Goal: Obtain resource: Obtain resource

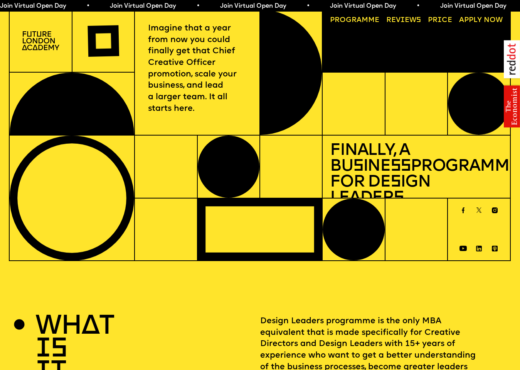
click at [366, 21] on link "Progr a mme" at bounding box center [355, 21] width 57 height 14
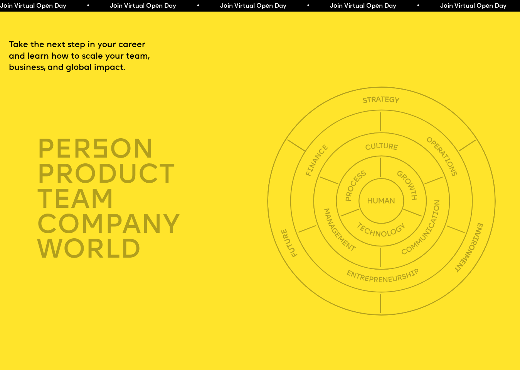
scroll to position [1781, 0]
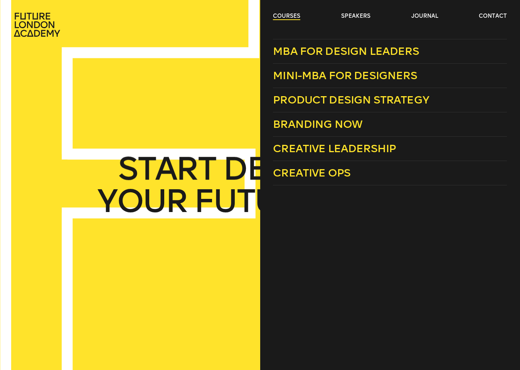
click at [286, 19] on link "courses" at bounding box center [286, 16] width 27 height 8
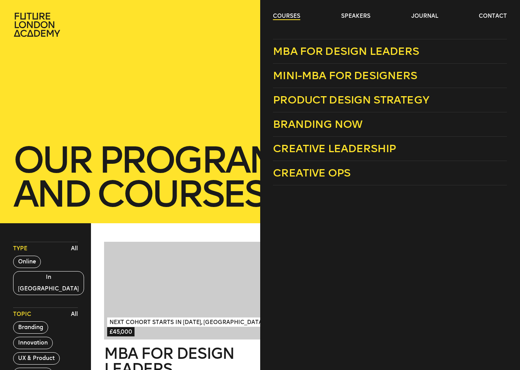
click at [286, 12] on link "courses" at bounding box center [286, 16] width 27 height 8
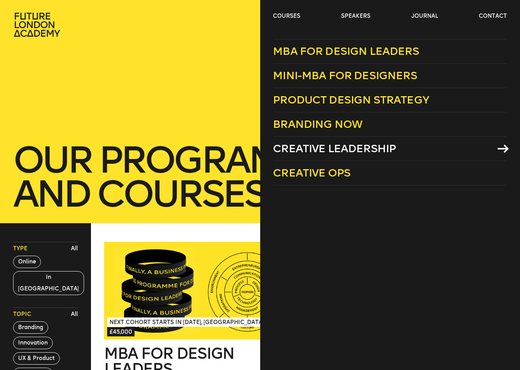
click at [345, 151] on span "Creative Leadership" at bounding box center [334, 148] width 123 height 13
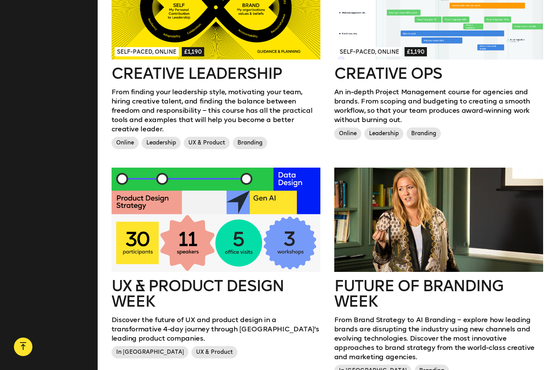
scroll to position [622, 0]
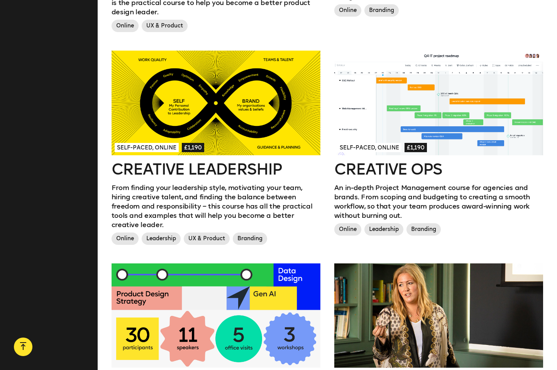
click at [390, 162] on h2 "Creative Ops" at bounding box center [438, 168] width 209 height 15
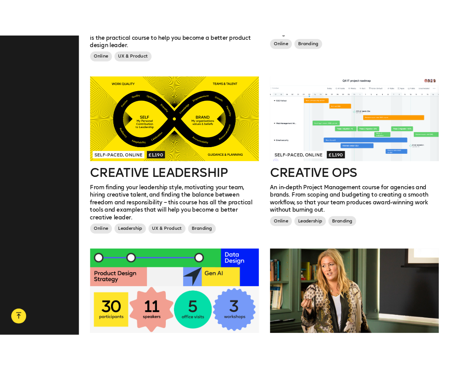
scroll to position [626, 0]
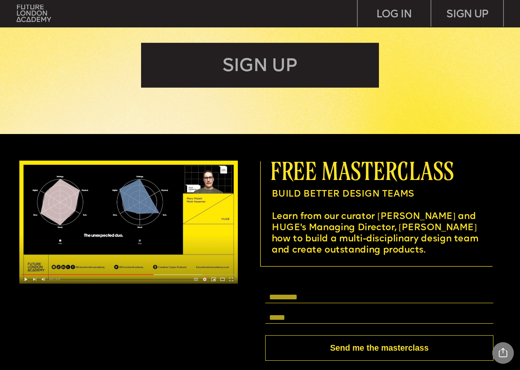
scroll to position [1894, 0]
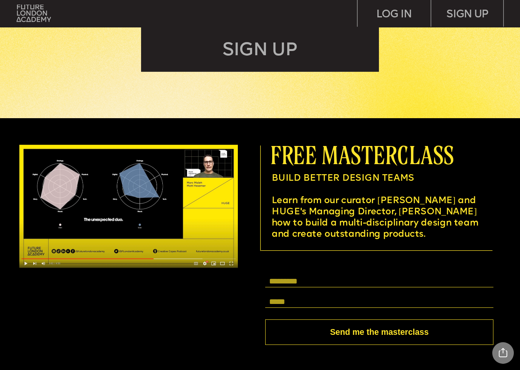
click at [302, 280] on input "text" at bounding box center [379, 280] width 229 height 13
type input "*****"
click at [300, 290] on div "***** Send me the masterclass" at bounding box center [379, 309] width 229 height 70
click at [297, 299] on input "text" at bounding box center [379, 301] width 229 height 13
type input "**********"
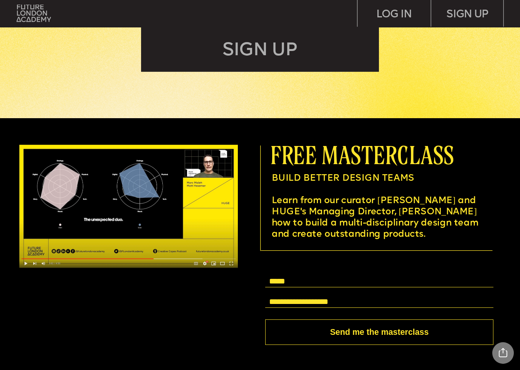
click at [341, 333] on button "Send me the masterclass" at bounding box center [379, 331] width 229 height 25
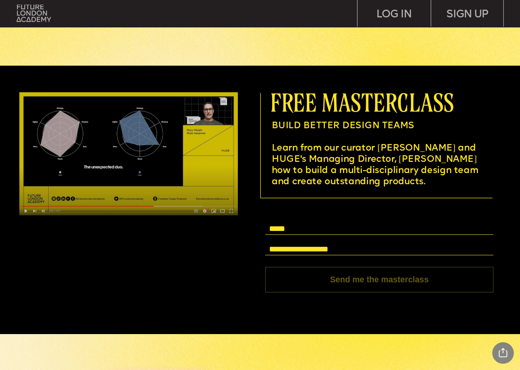
scroll to position [1976, 0]
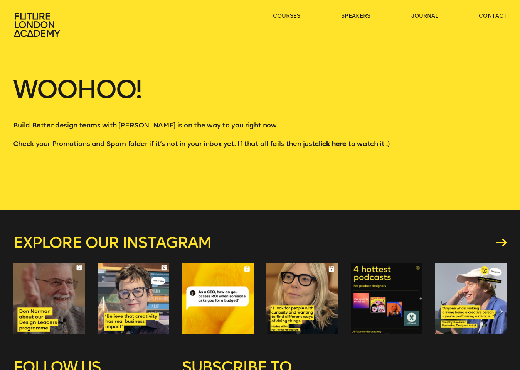
click at [320, 145] on strong "click here" at bounding box center [330, 143] width 31 height 8
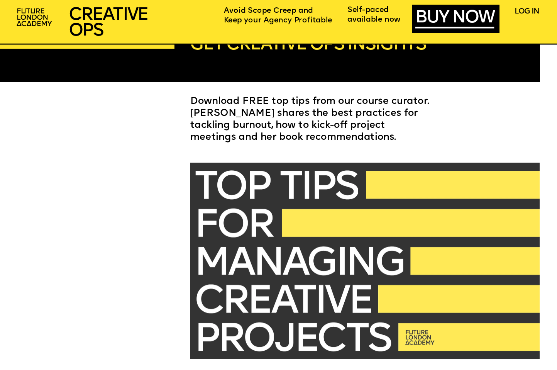
scroll to position [1768, 0]
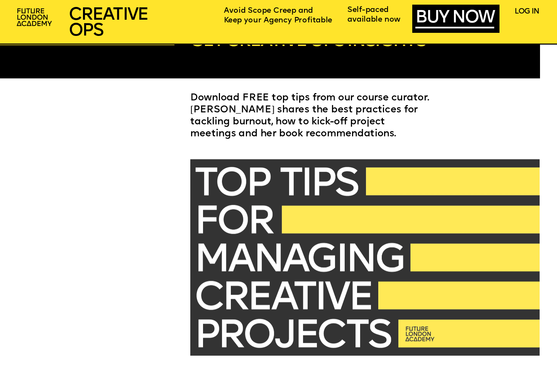
click at [289, 192] on img at bounding box center [364, 257] width 349 height 196
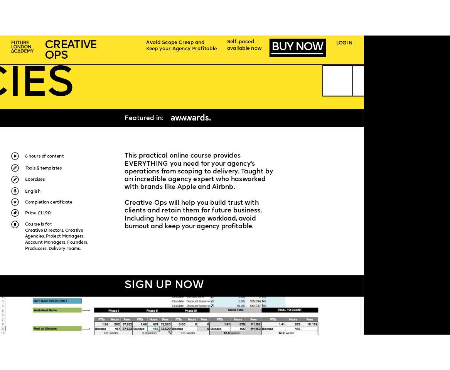
scroll to position [164, 0]
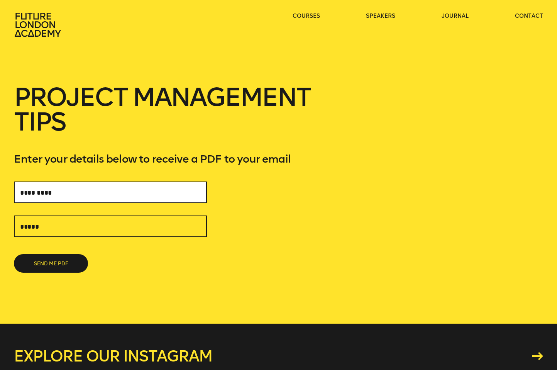
click at [133, 190] on input "text" at bounding box center [110, 192] width 193 height 22
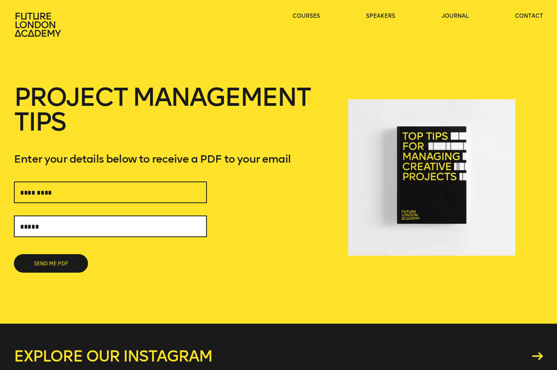
type input "*****"
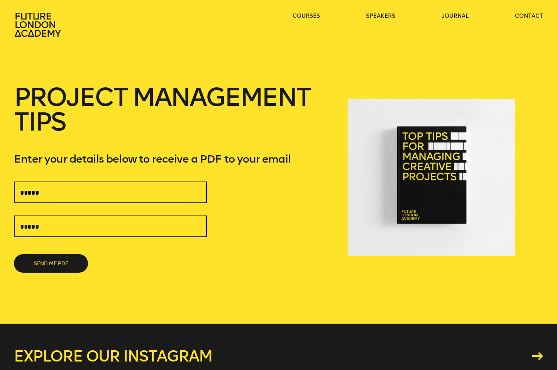
click at [84, 227] on input "text" at bounding box center [110, 226] width 193 height 22
type input "*"
type input "**********"
click at [65, 265] on button "SEND ME PDF" at bounding box center [51, 263] width 74 height 19
